Goal: Use online tool/utility: Utilize a website feature to perform a specific function

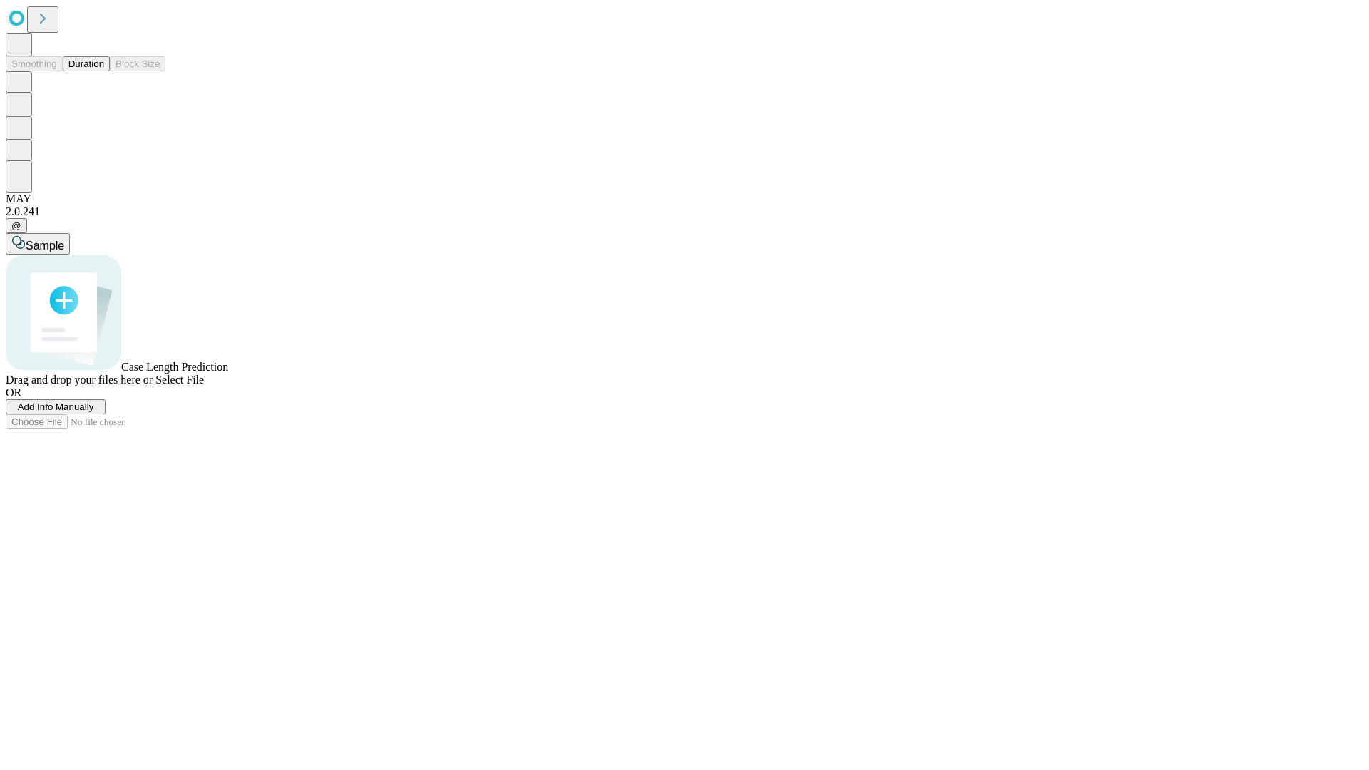
click at [104, 71] on button "Duration" at bounding box center [86, 63] width 47 height 15
click at [94, 412] on span "Add Info Manually" at bounding box center [56, 407] width 76 height 11
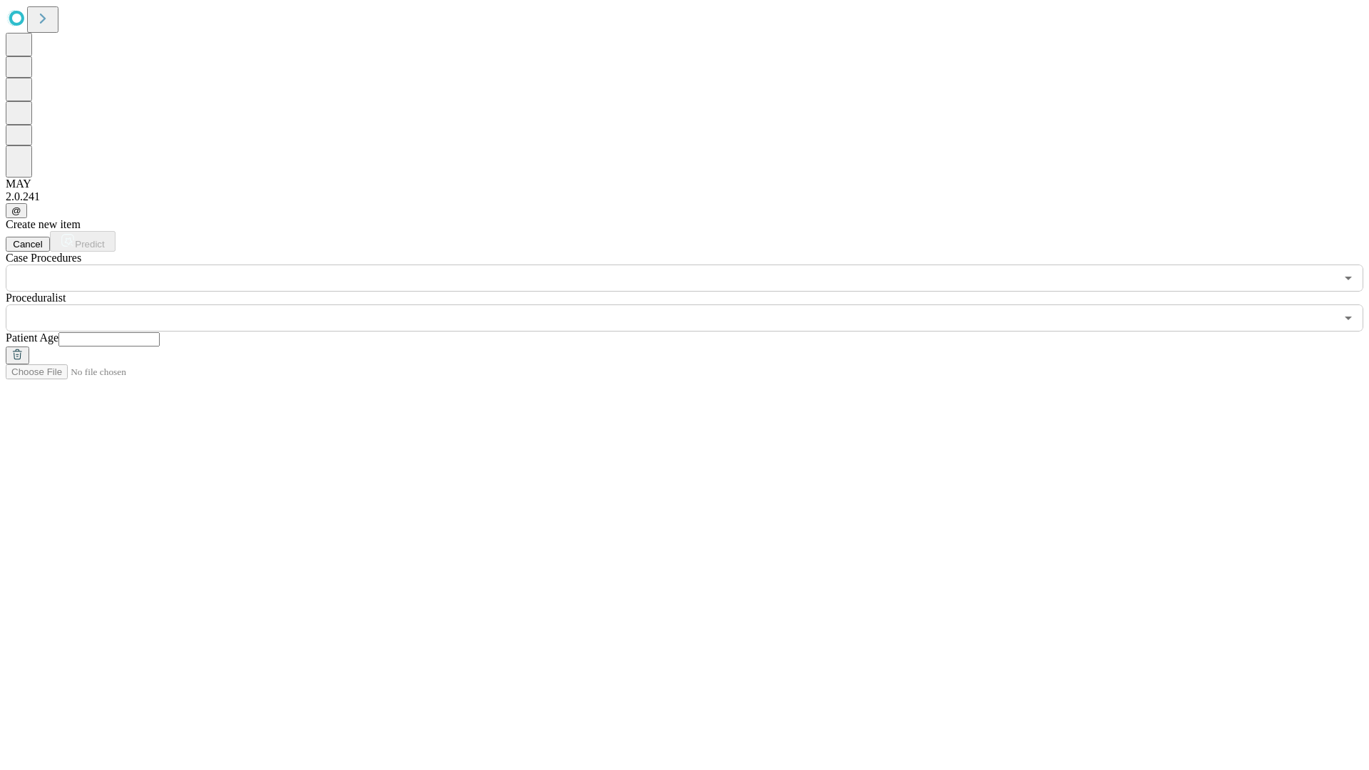
click at [160, 332] on input "text" at bounding box center [108, 339] width 101 height 14
type input "**"
click at [695, 305] on input "text" at bounding box center [671, 318] width 1330 height 27
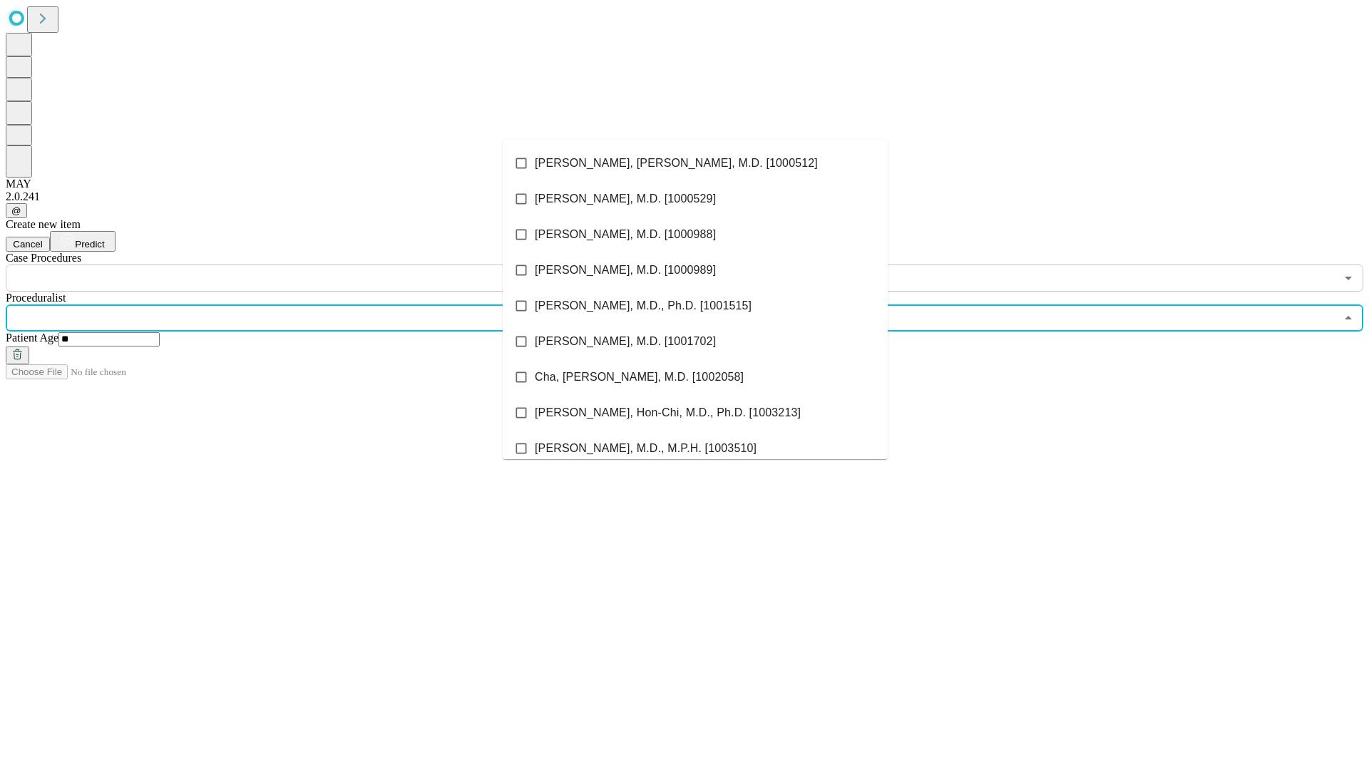
click at [695, 163] on li "[PERSON_NAME], [PERSON_NAME], M.D. [1000512]" at bounding box center [695, 163] width 385 height 36
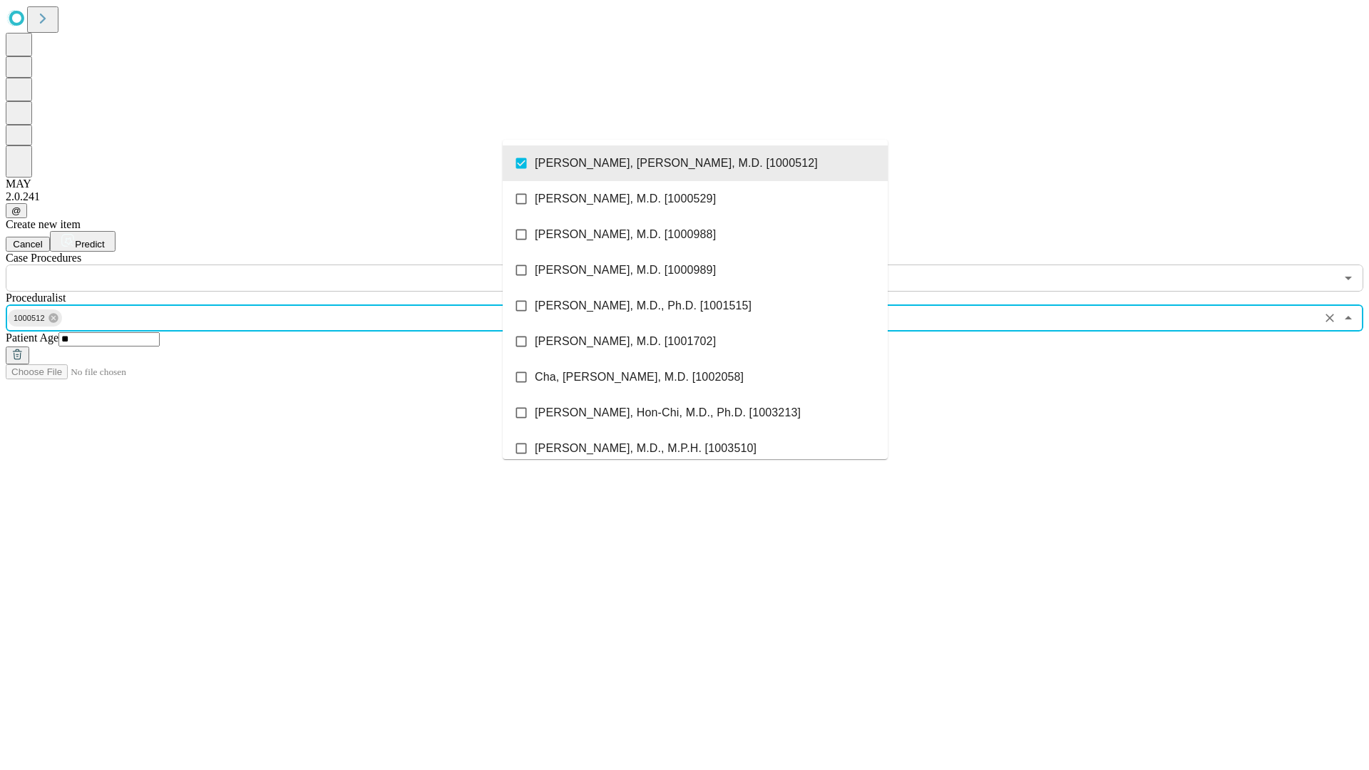
click at [300, 265] on input "text" at bounding box center [671, 278] width 1330 height 27
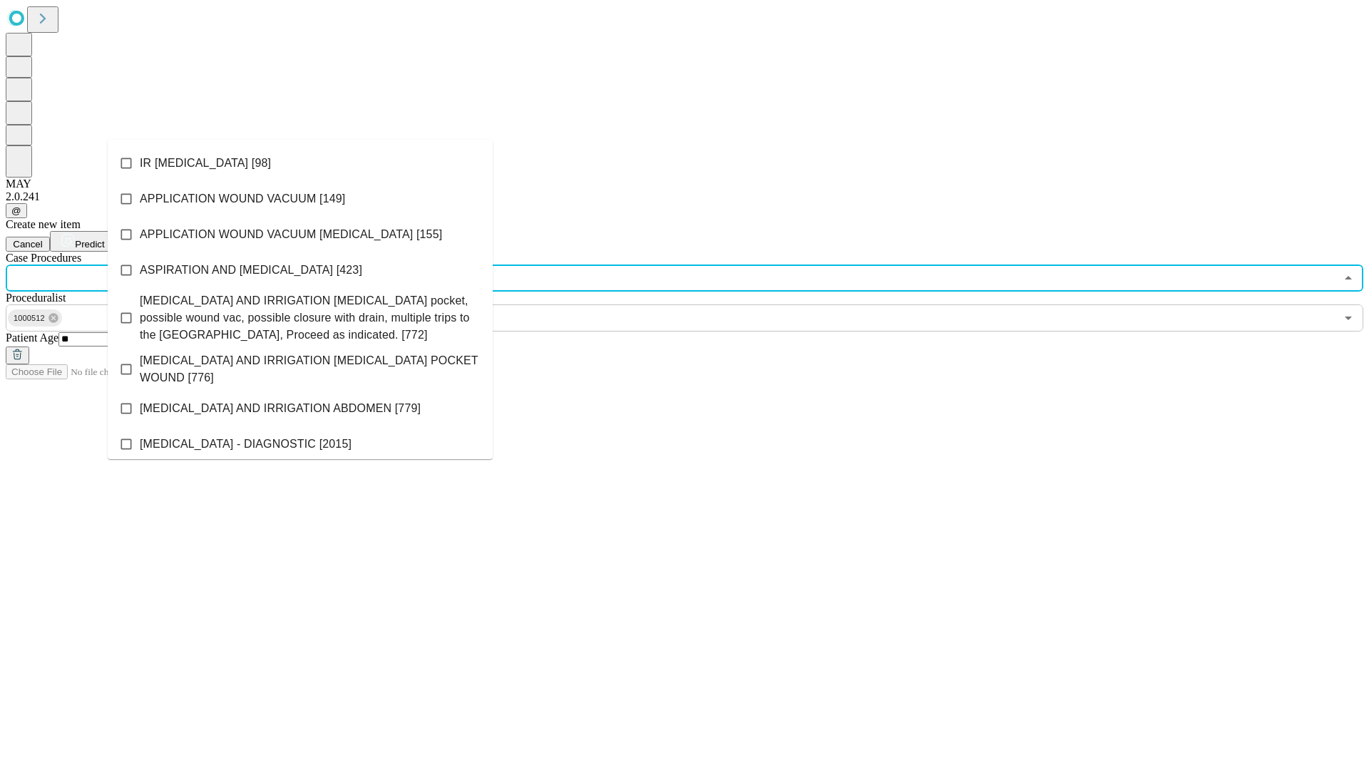
click at [300, 163] on li "IR [MEDICAL_DATA] [98]" at bounding box center [300, 163] width 385 height 36
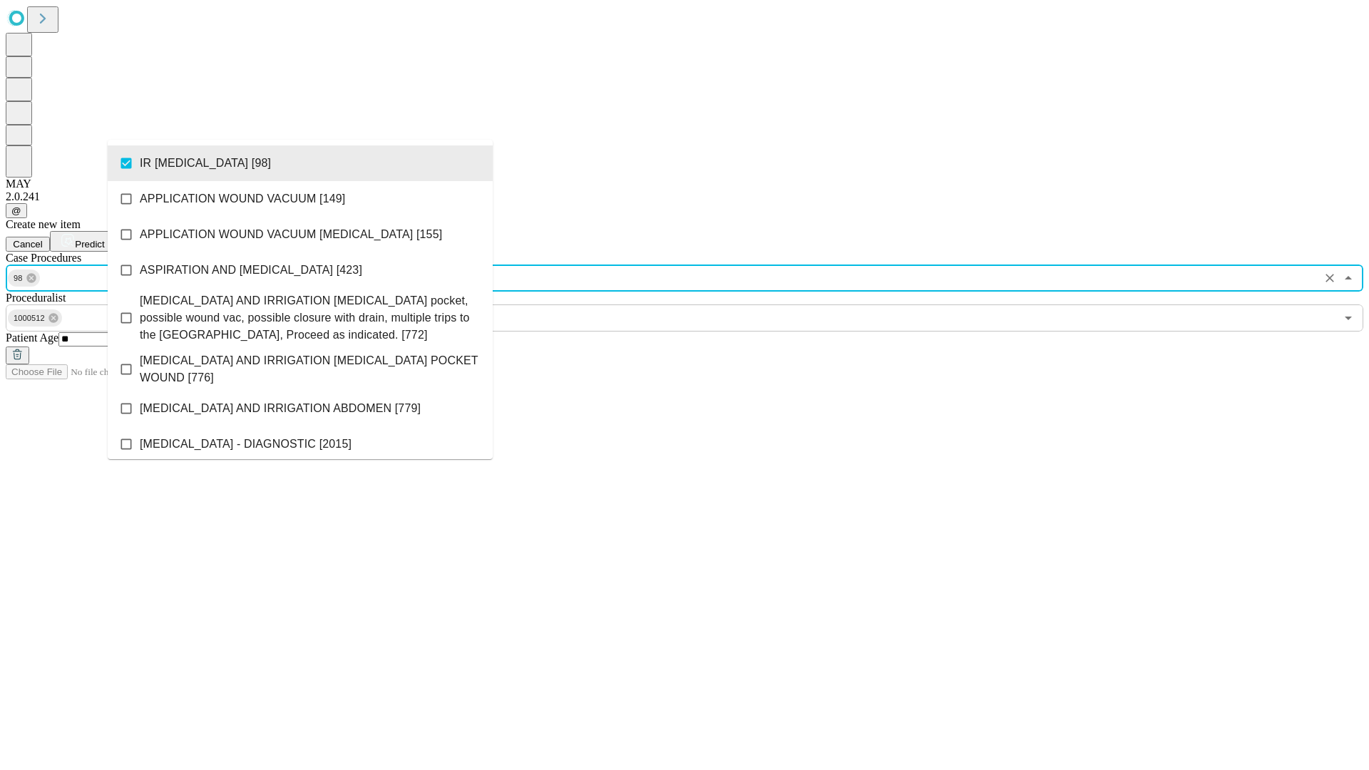
click at [104, 239] on span "Predict" at bounding box center [89, 244] width 29 height 11
